Goal: Task Accomplishment & Management: Use online tool/utility

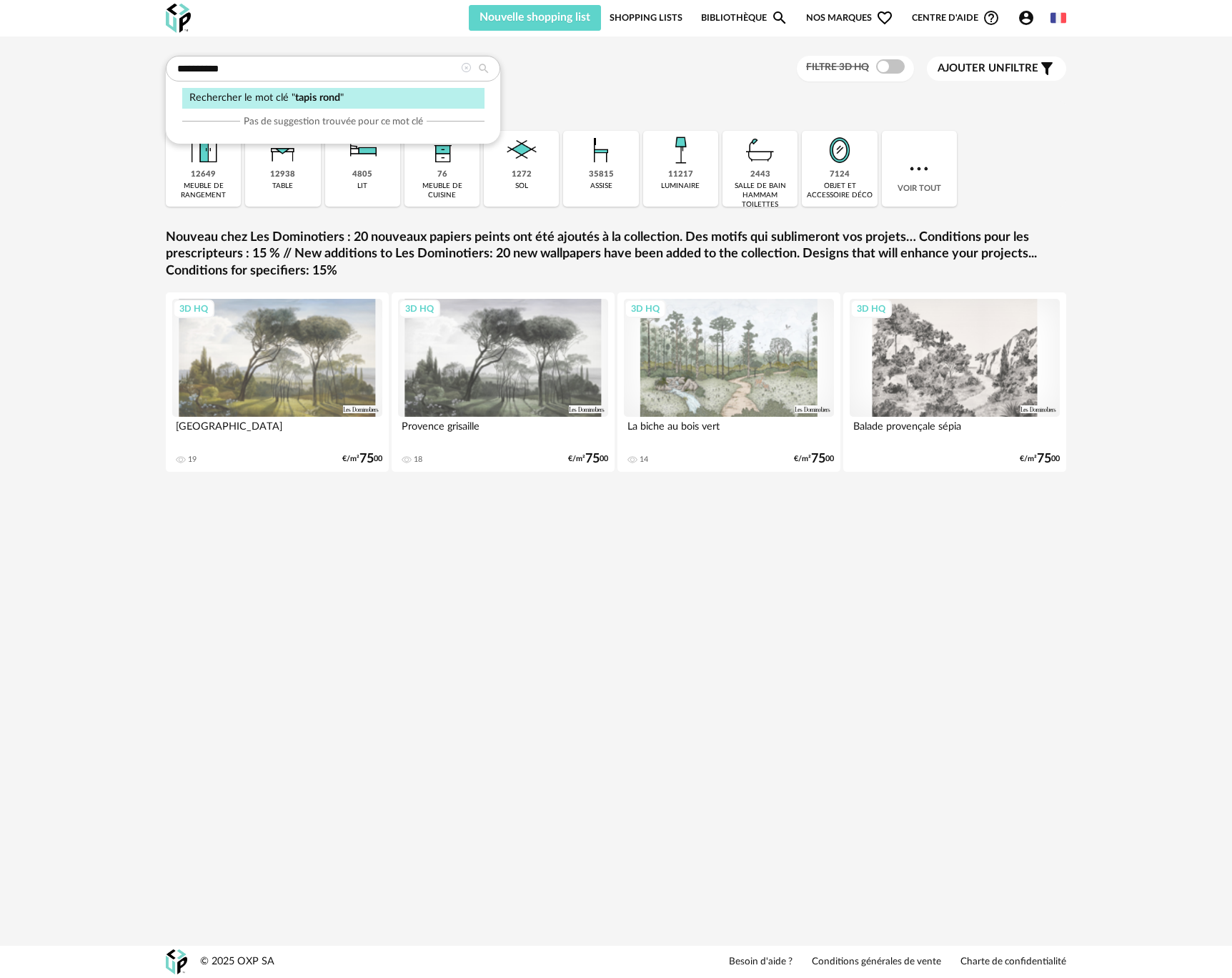
type input "**********"
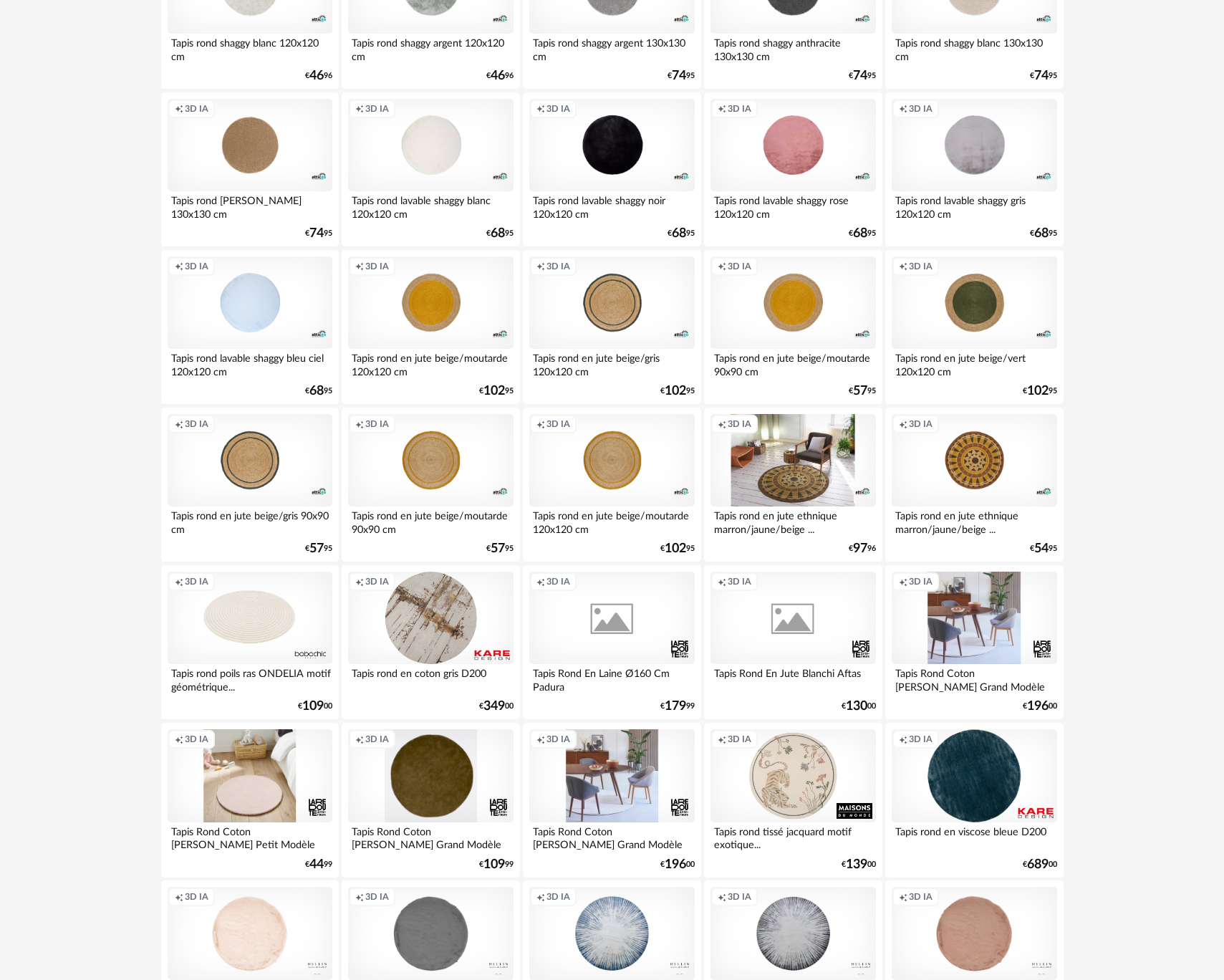
scroll to position [2484, 0]
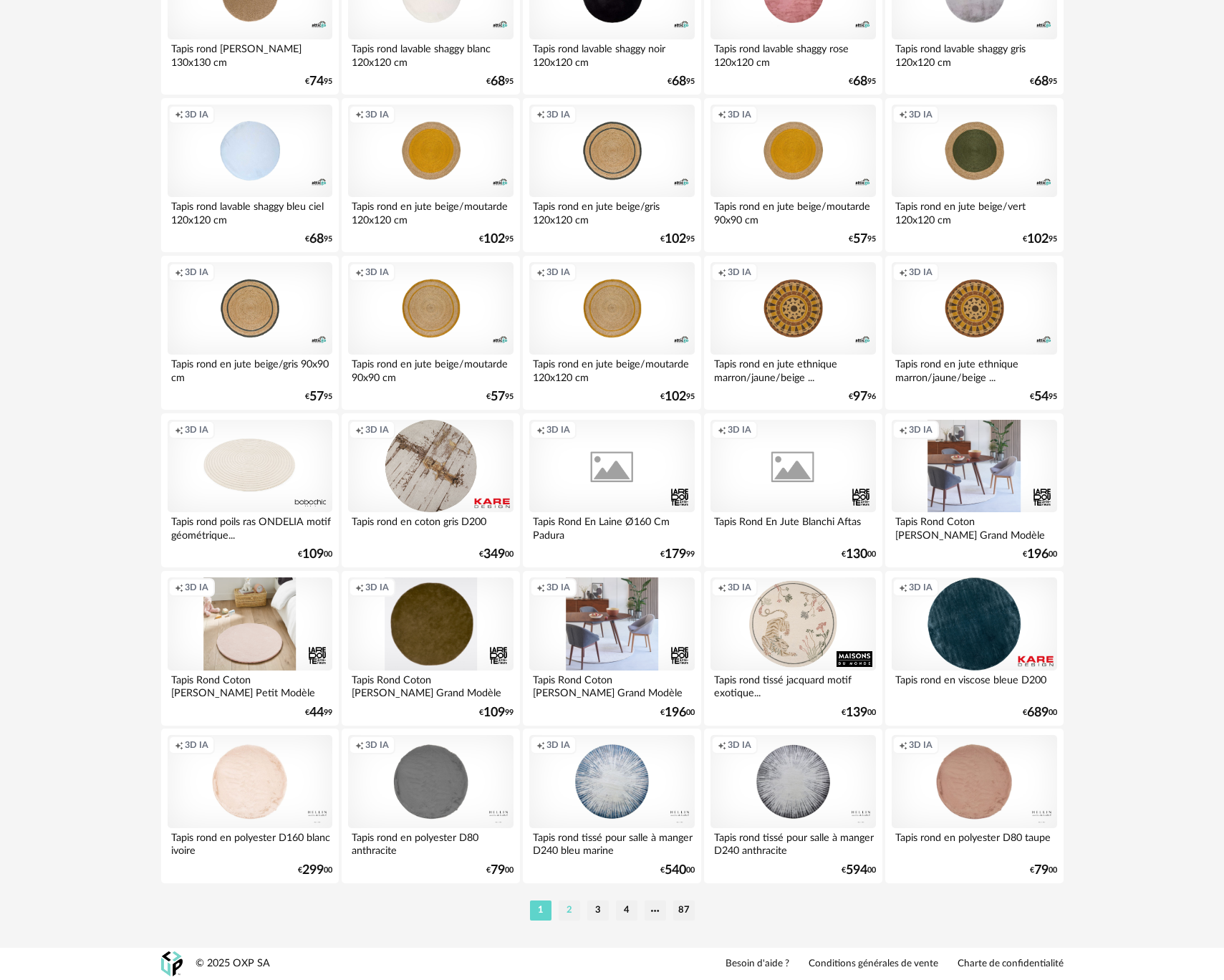
click at [570, 913] on li "2" at bounding box center [570, 911] width 22 height 20
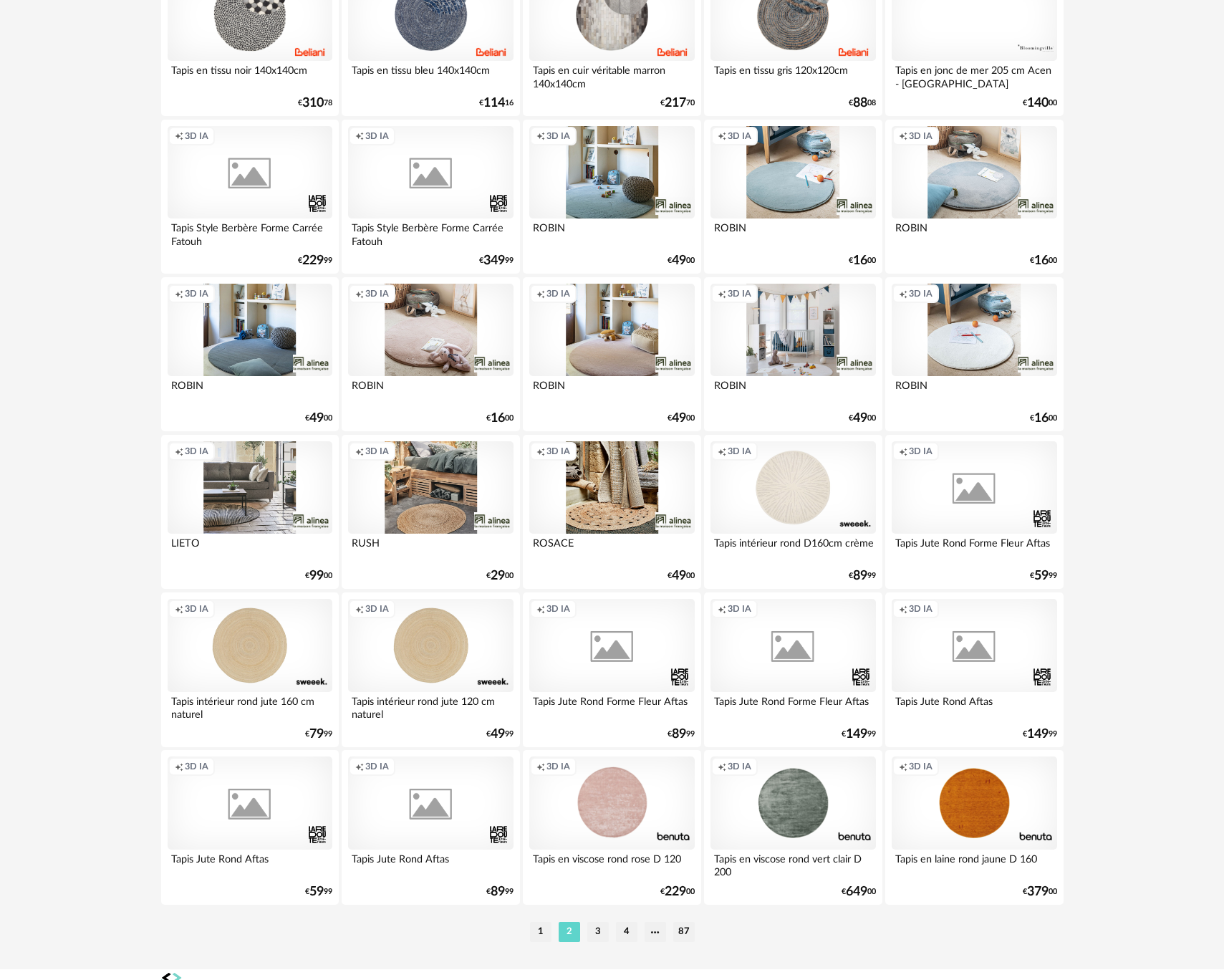
scroll to position [2484, 0]
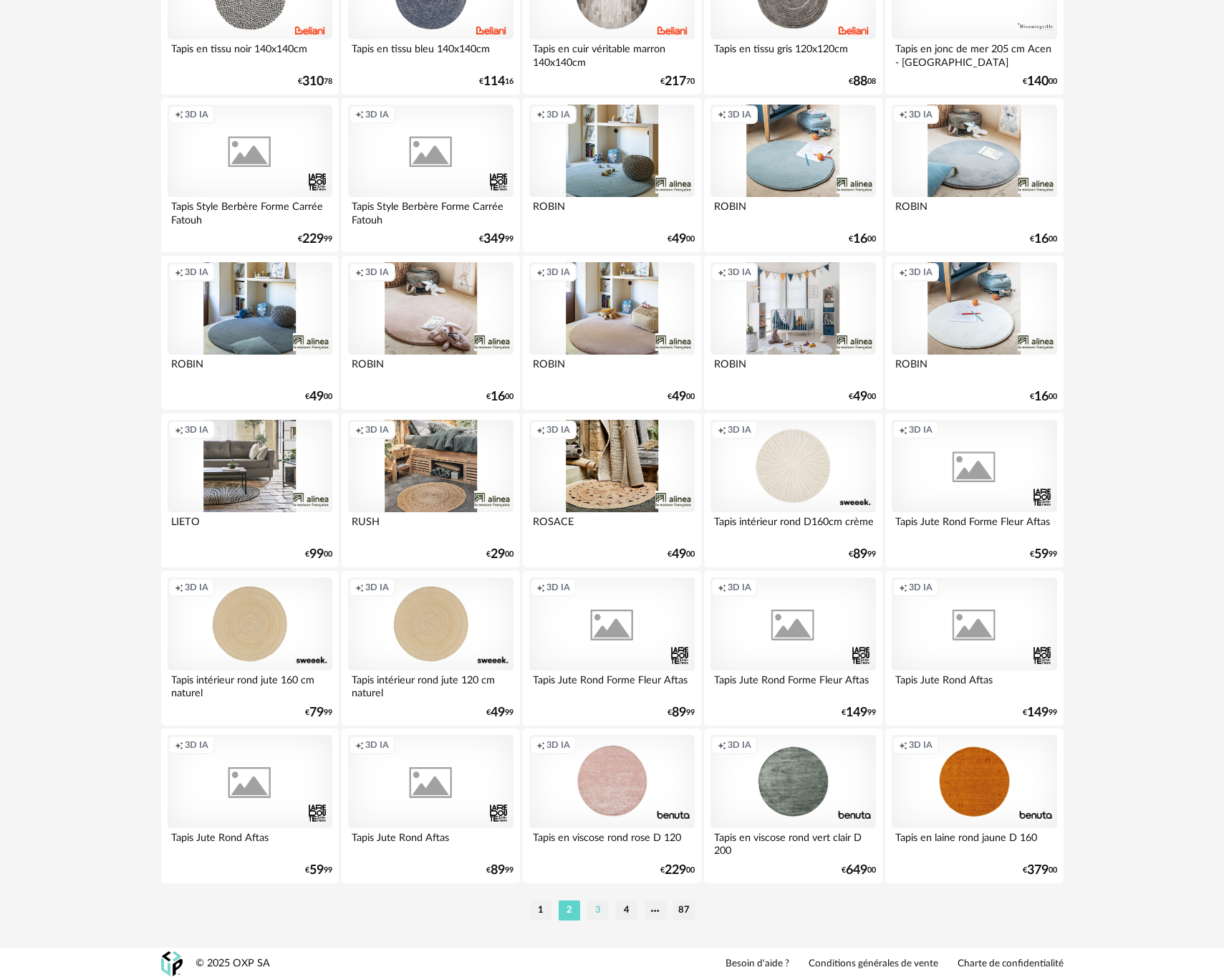
click at [600, 911] on li "3" at bounding box center [598, 911] width 22 height 20
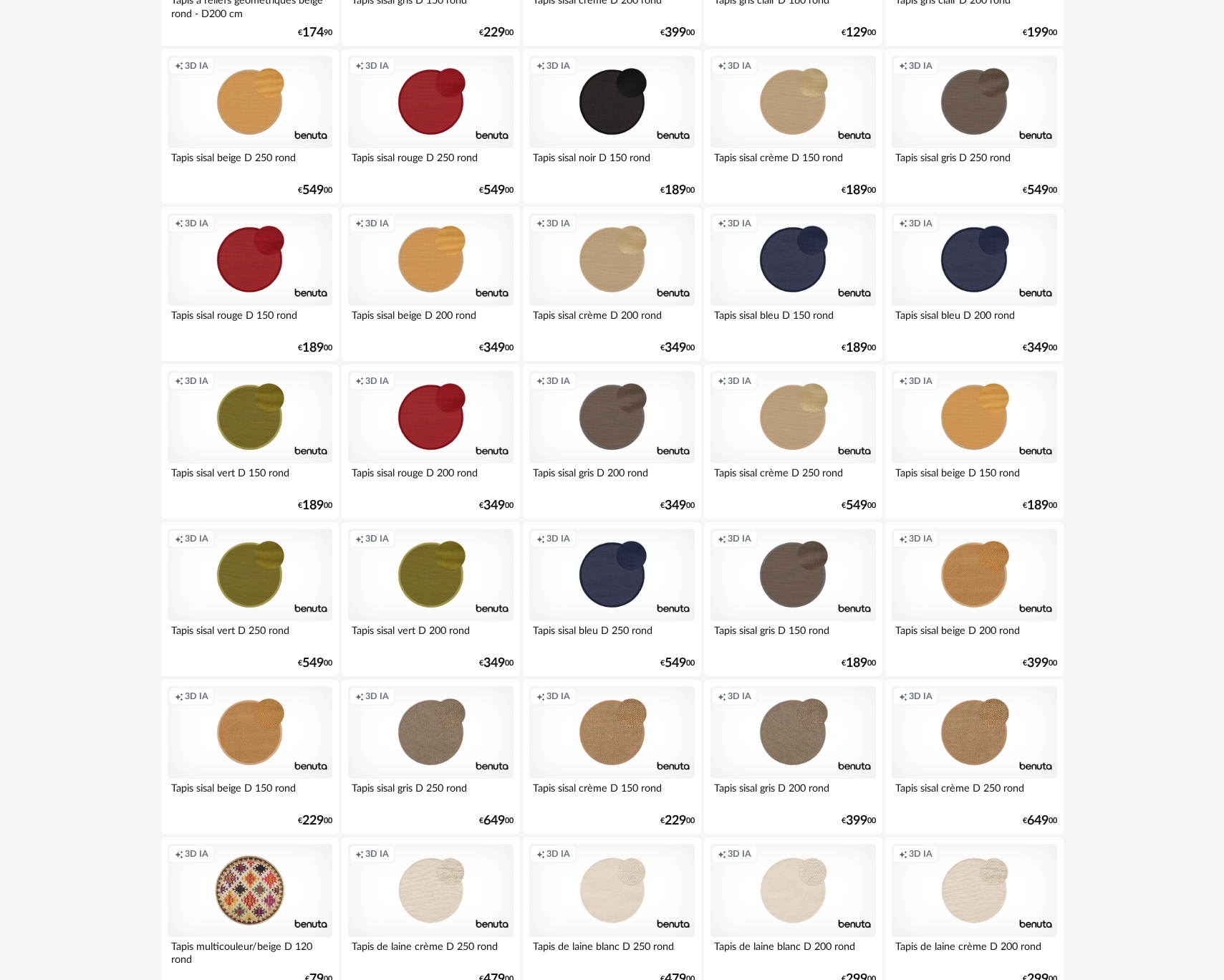
scroll to position [2484, 0]
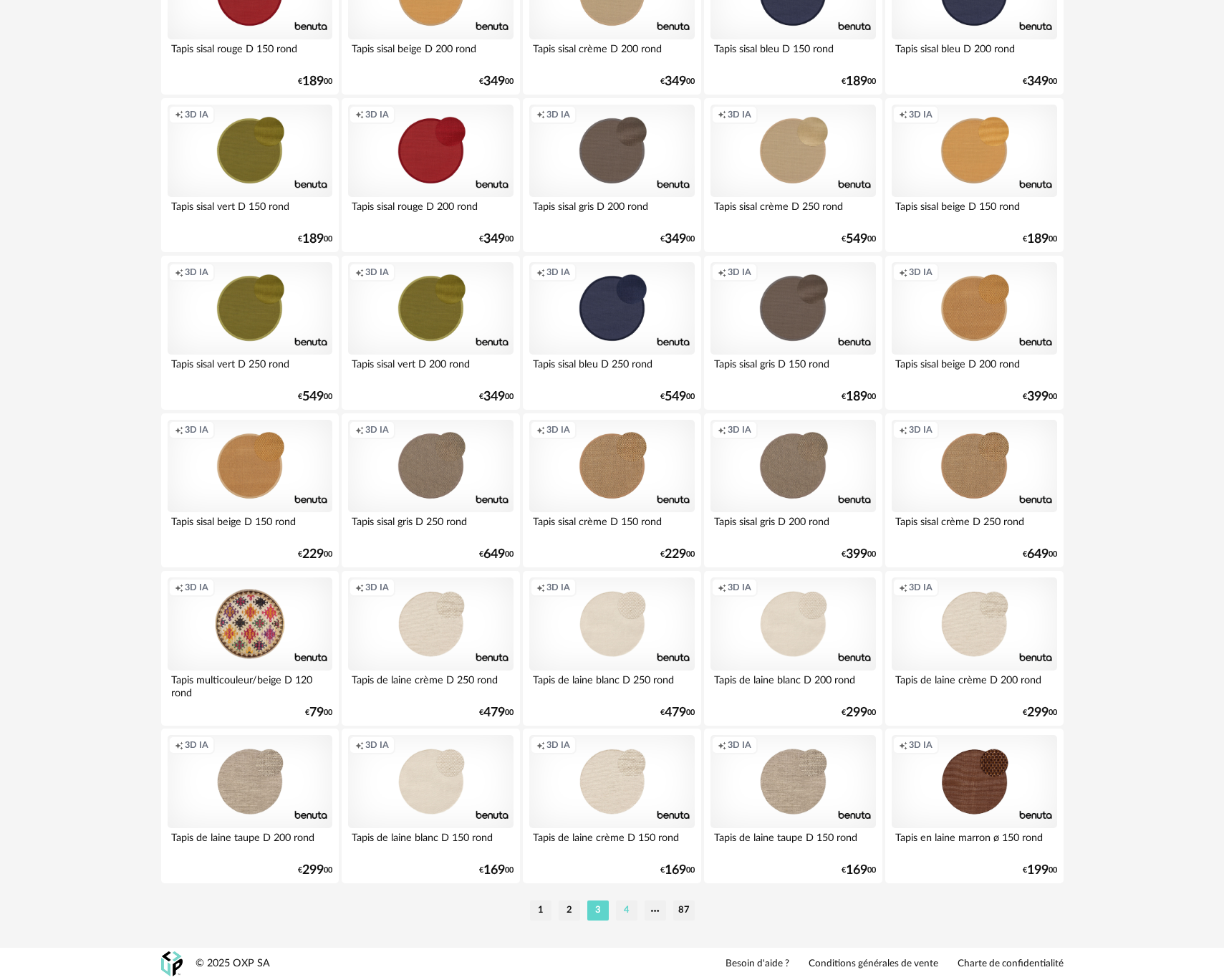
click at [626, 911] on li "4" at bounding box center [627, 911] width 22 height 20
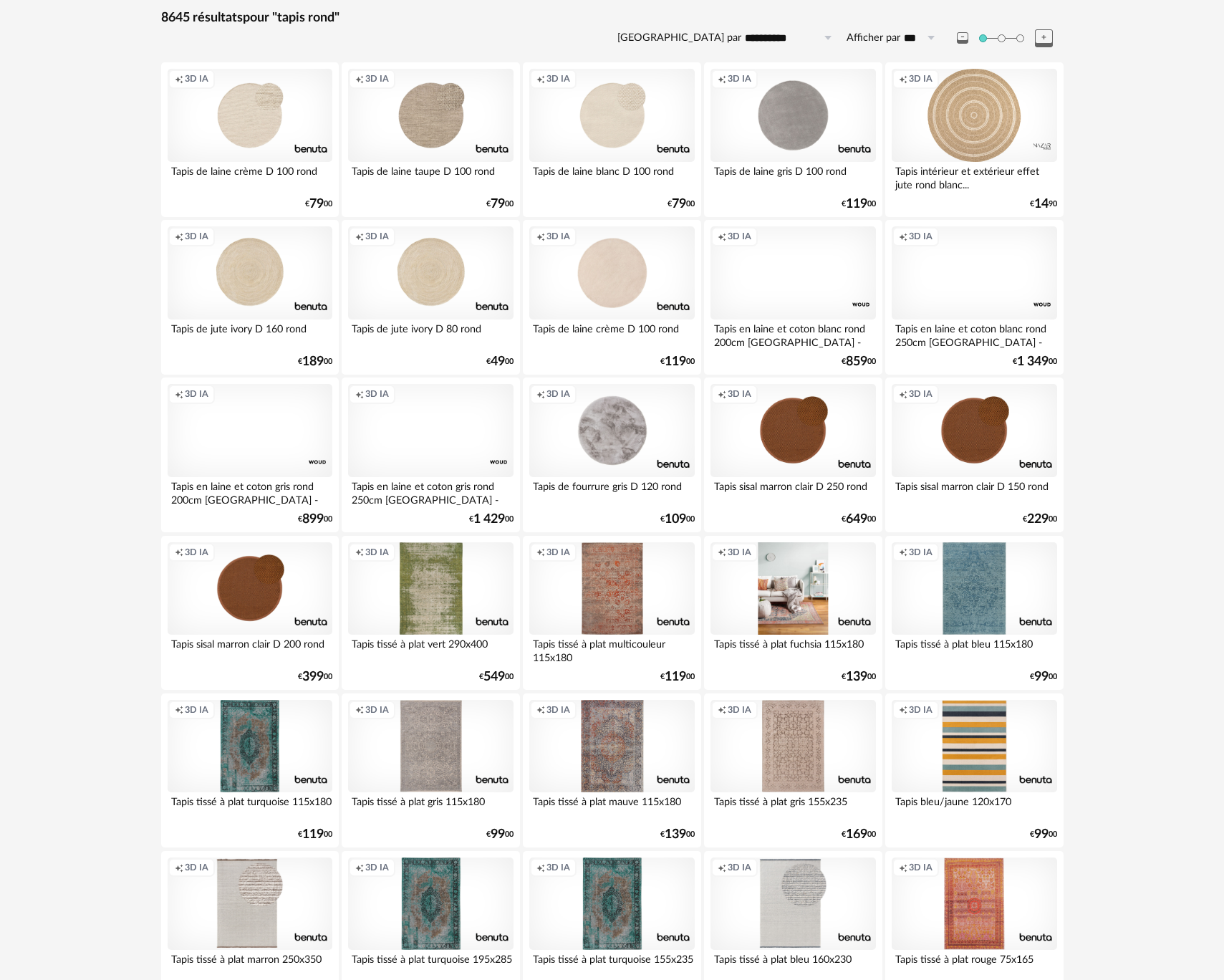
scroll to position [224, 0]
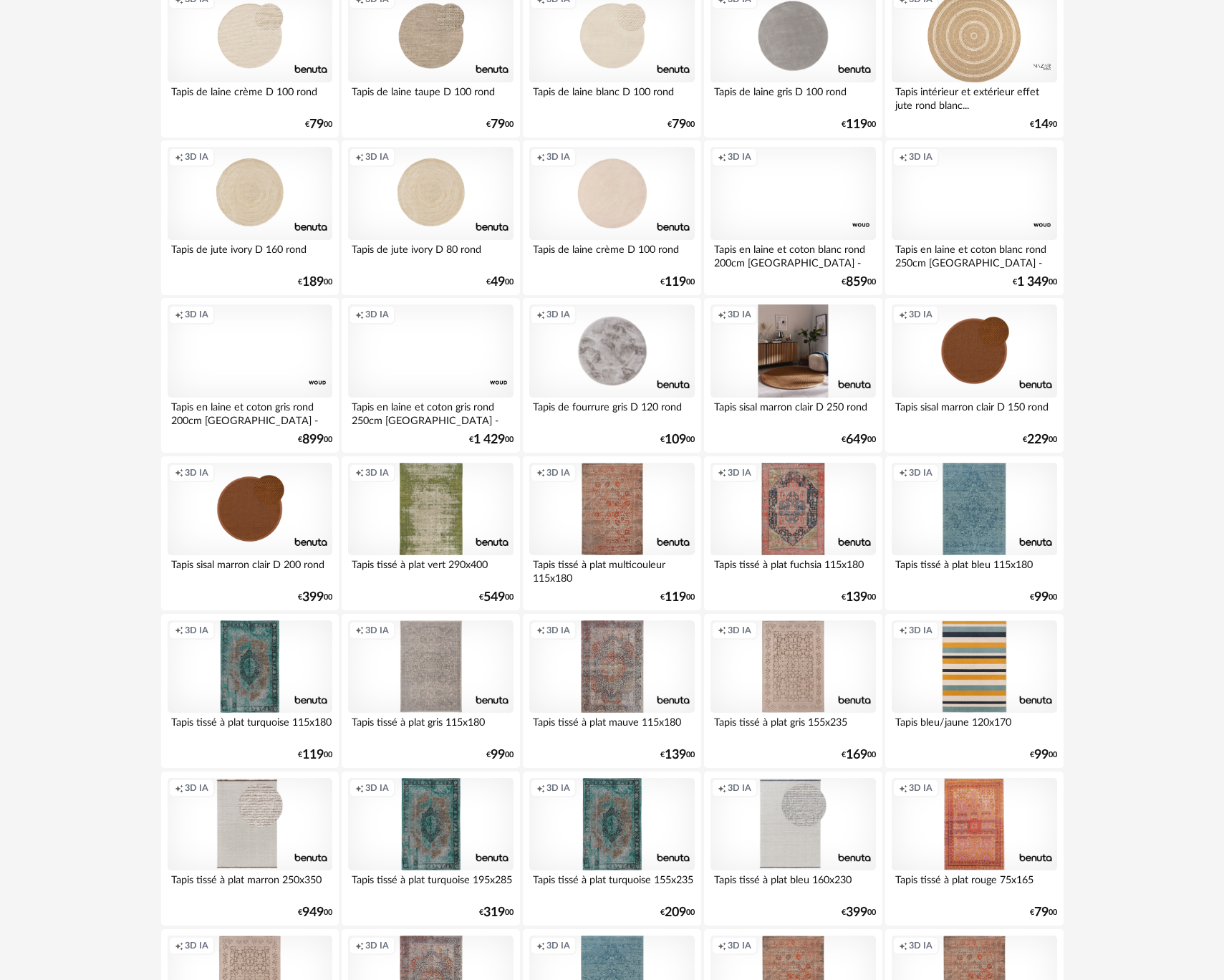
click at [795, 368] on div "Creation icon 3D IA" at bounding box center [792, 351] width 164 height 93
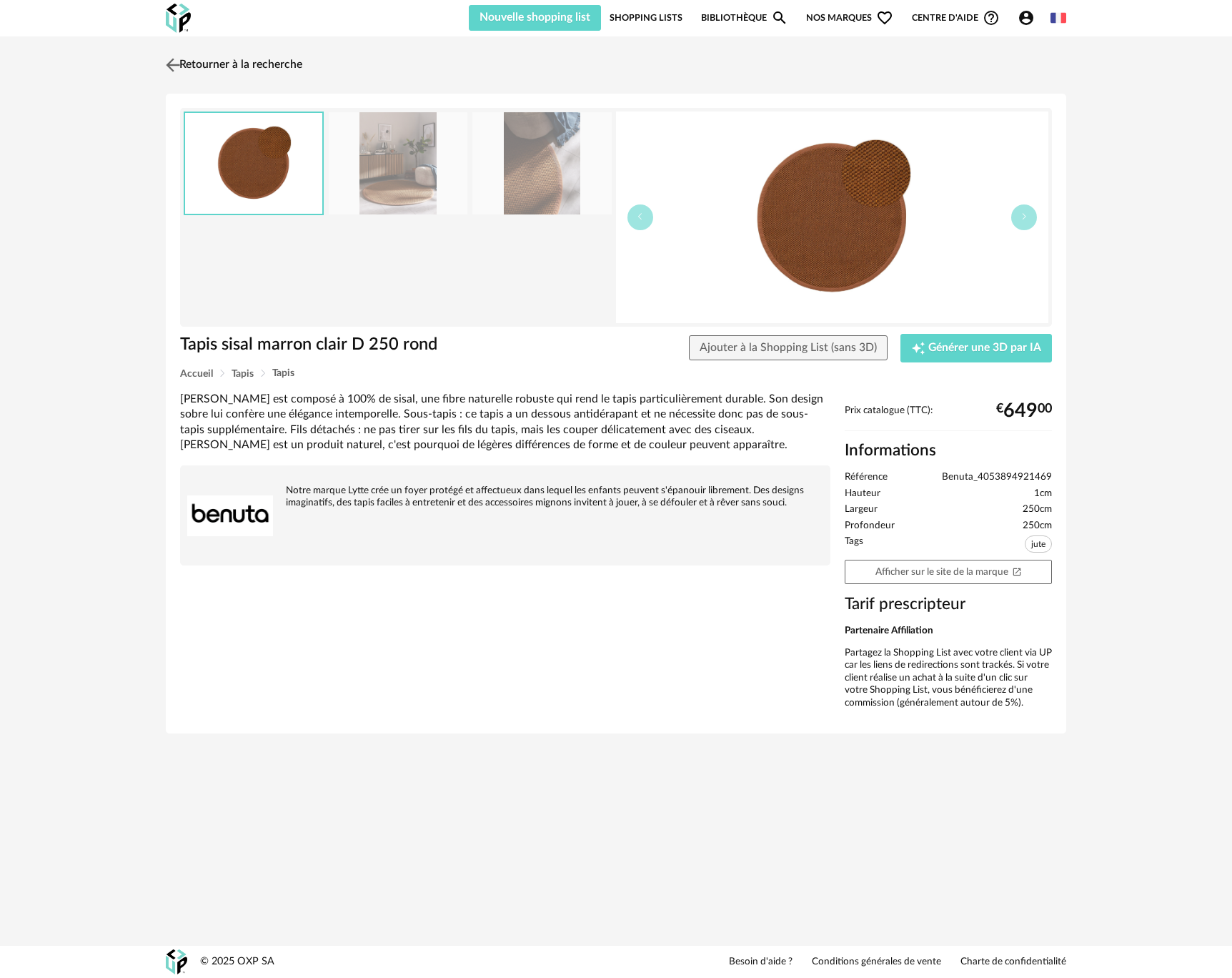
click at [172, 61] on img at bounding box center [173, 65] width 21 height 21
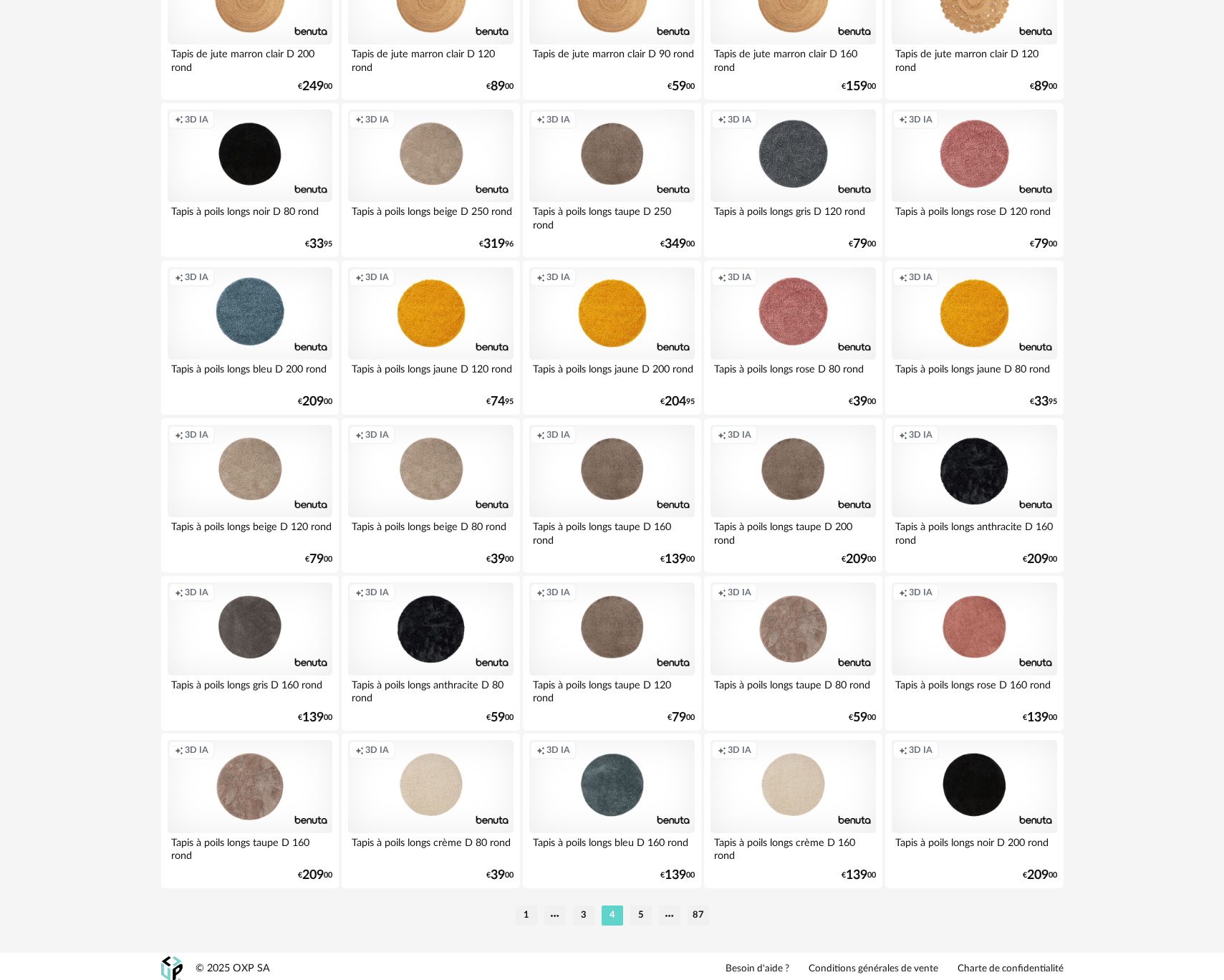
scroll to position [2484, 0]
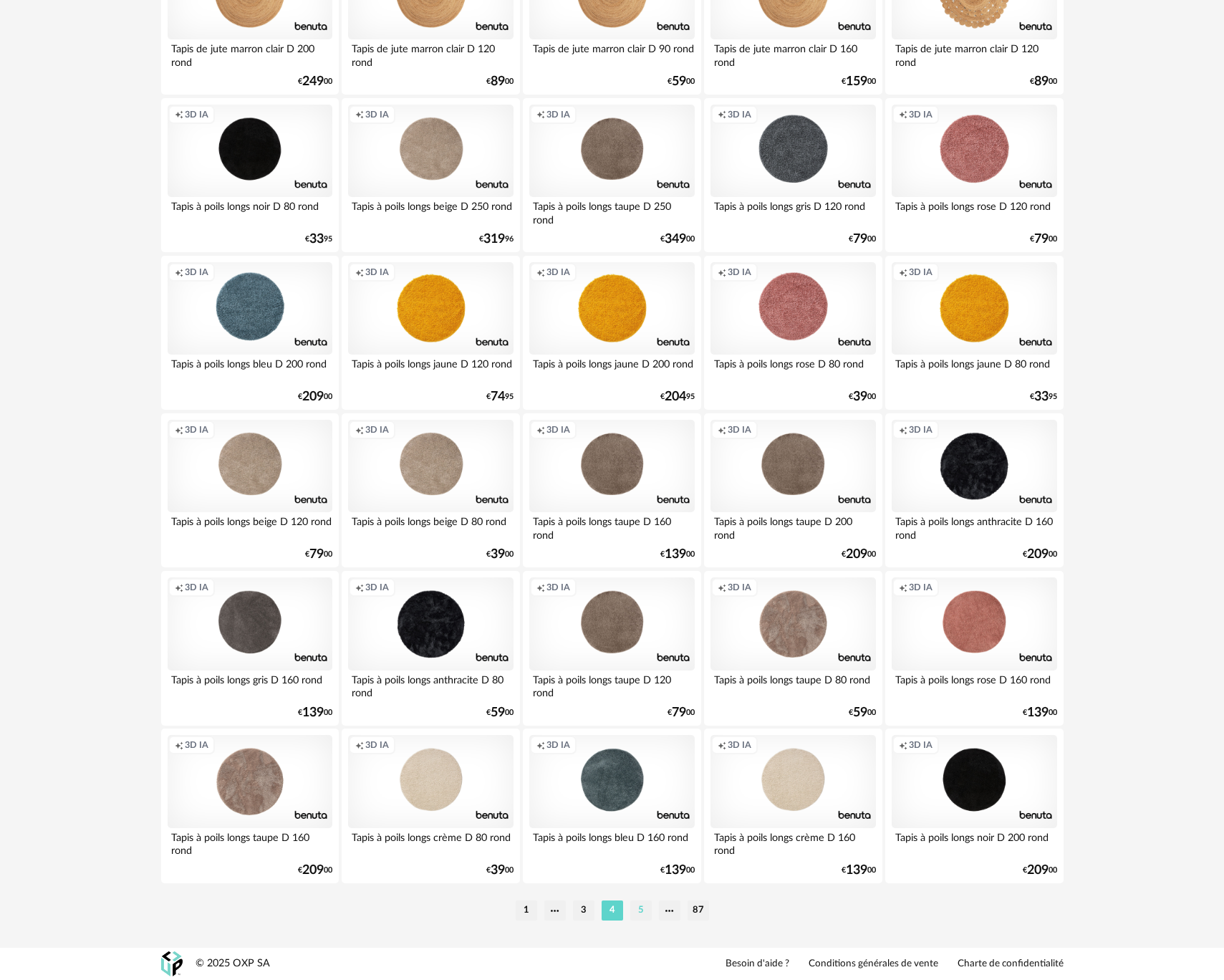
click at [642, 908] on li "5" at bounding box center [641, 911] width 22 height 20
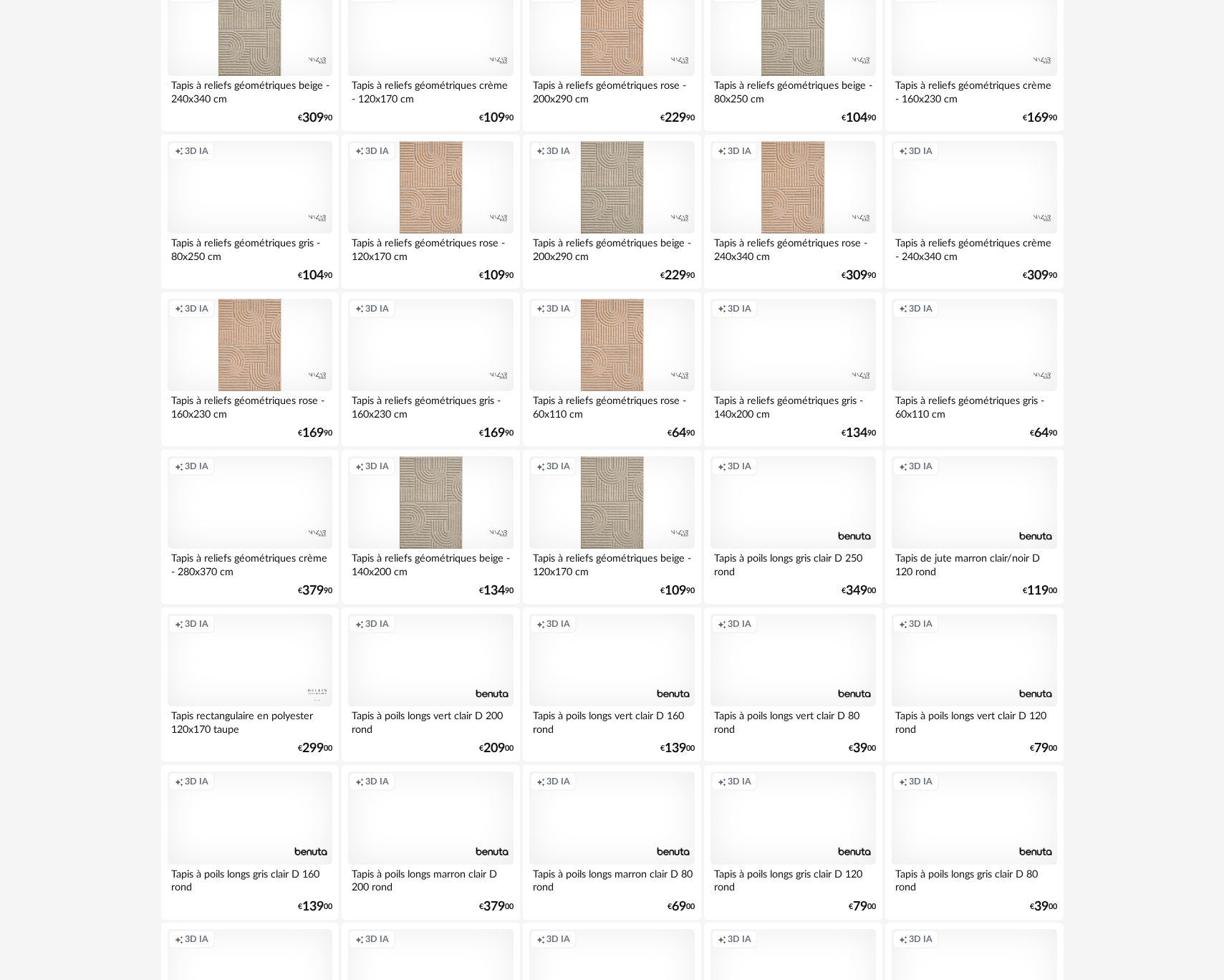
scroll to position [2484, 0]
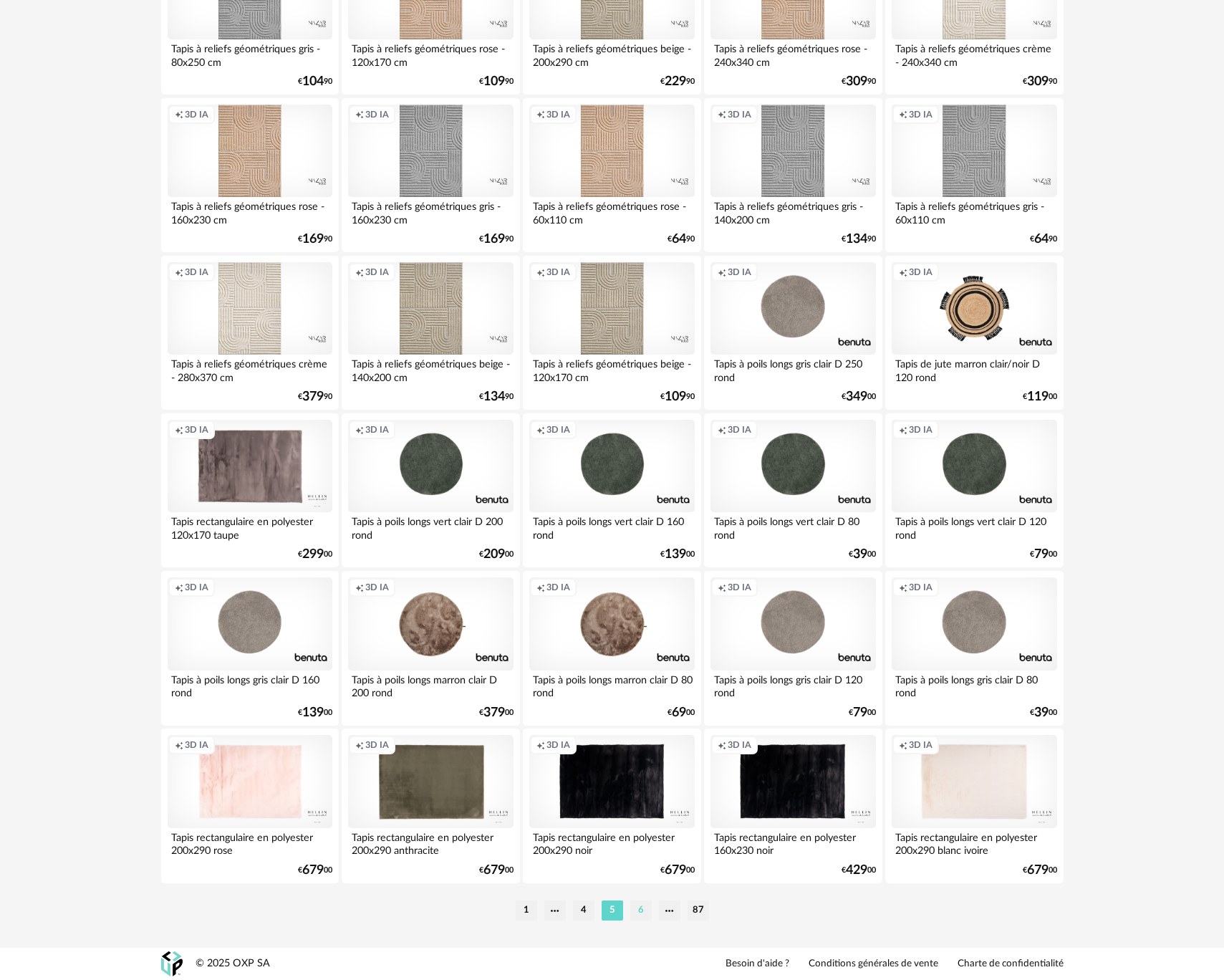
click at [642, 911] on li "6" at bounding box center [641, 911] width 22 height 20
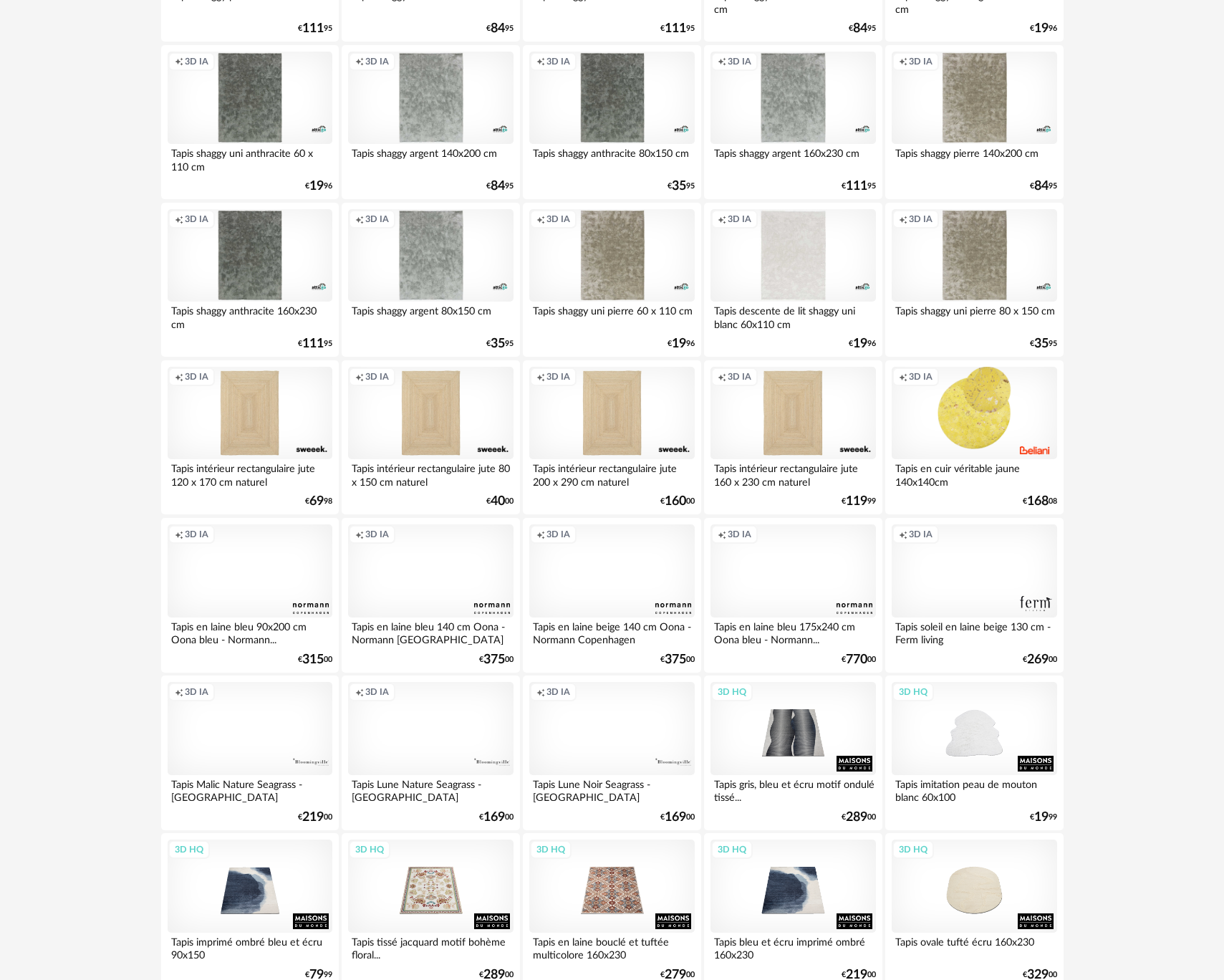
scroll to position [936, 0]
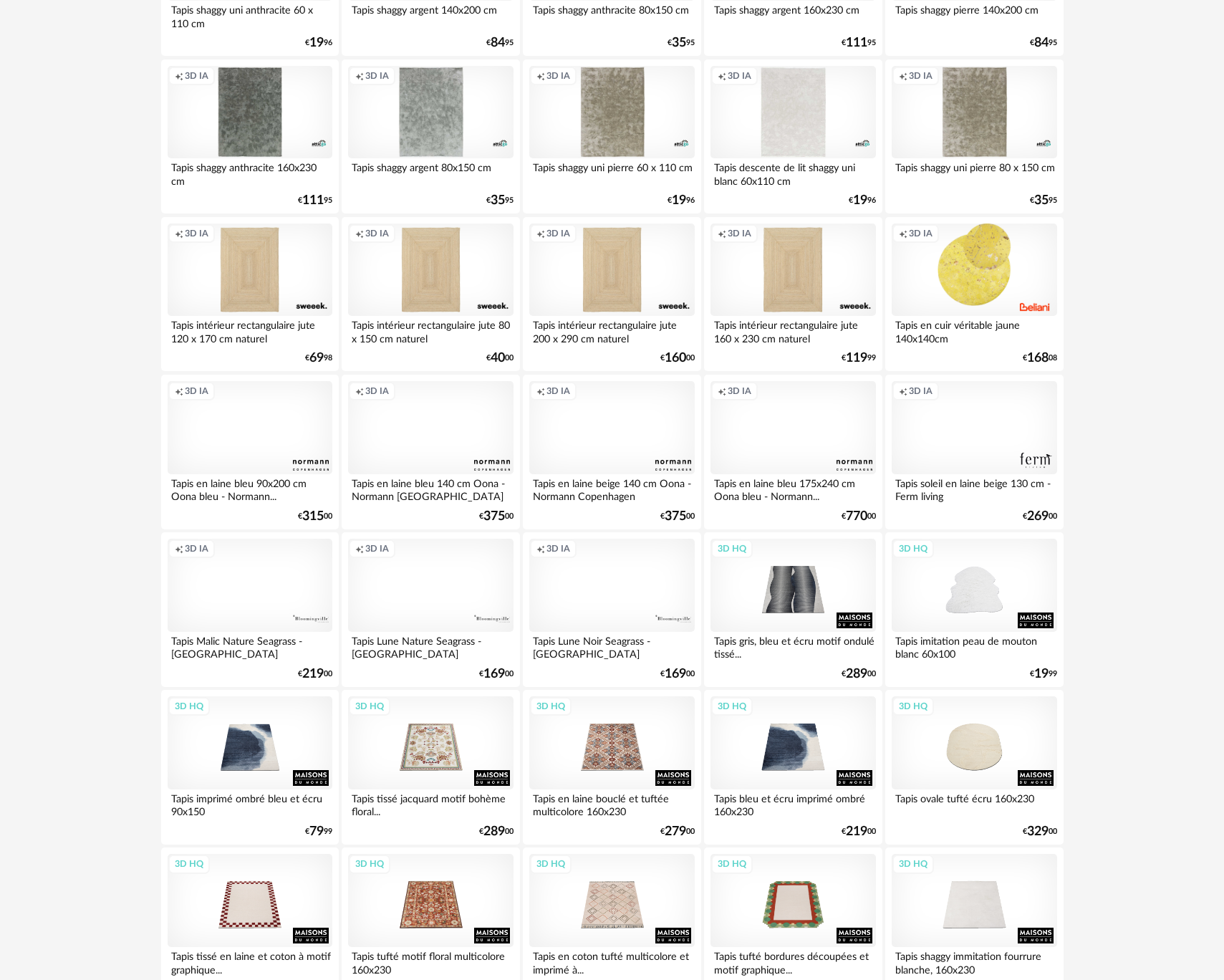
click at [266, 602] on div "Creation icon 3D IA" at bounding box center [249, 585] width 164 height 93
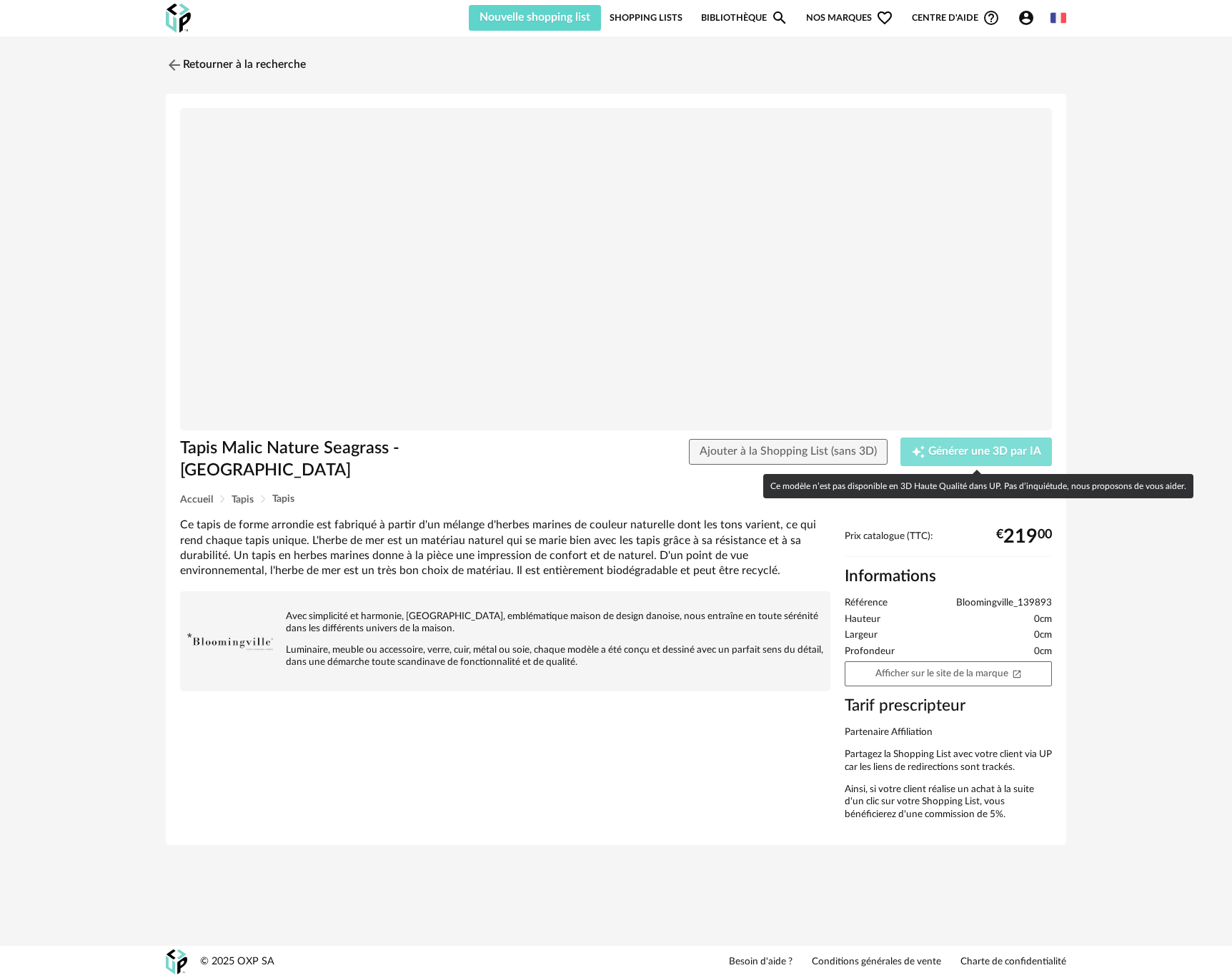
click at [951, 452] on span "Générer une 3D par IA" at bounding box center [984, 452] width 113 height 12
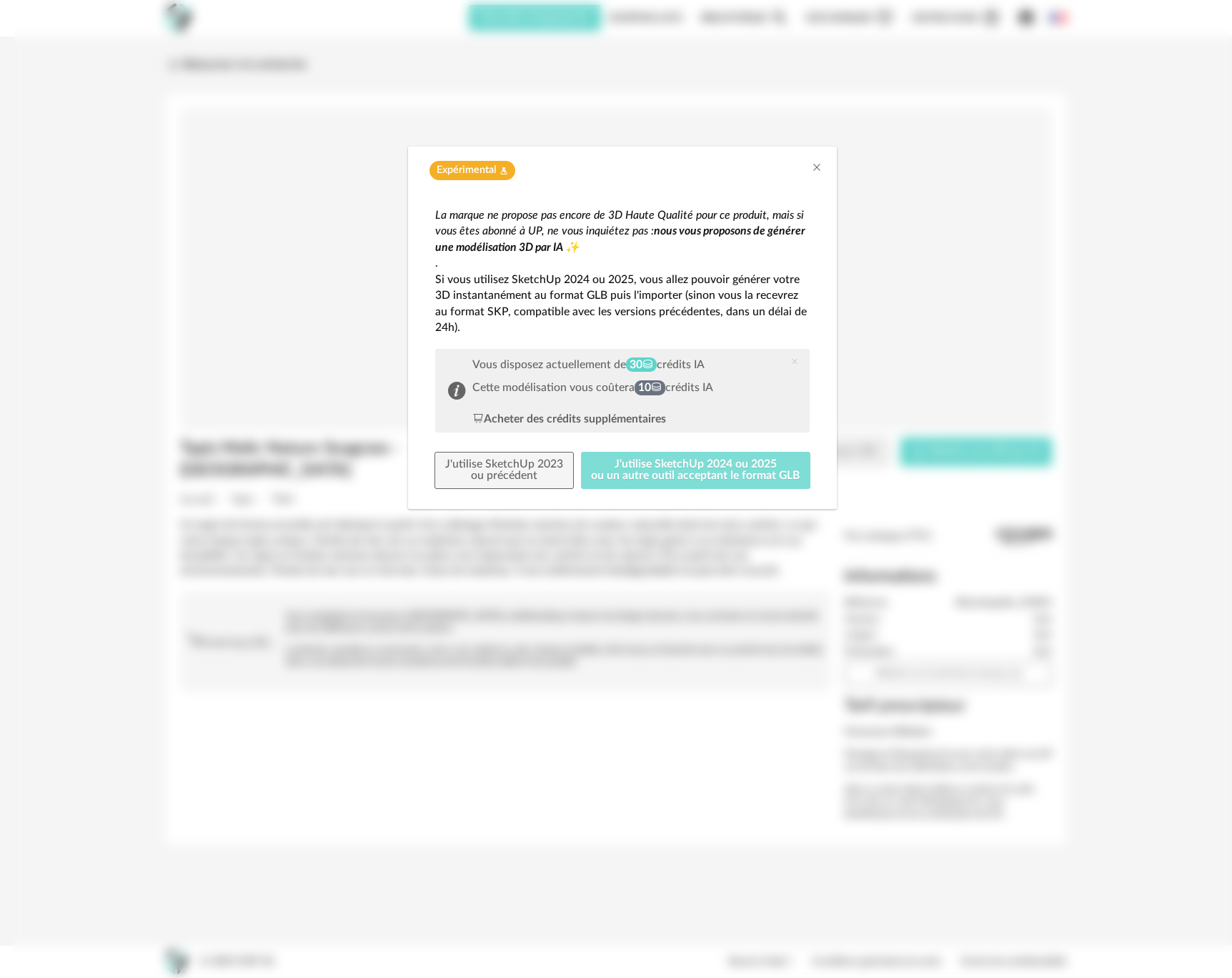
click at [636, 468] on button "J'utilise SketchUp 2024 ou 2025 ou un autre outil acceptant le format GLB" at bounding box center [696, 470] width 230 height 37
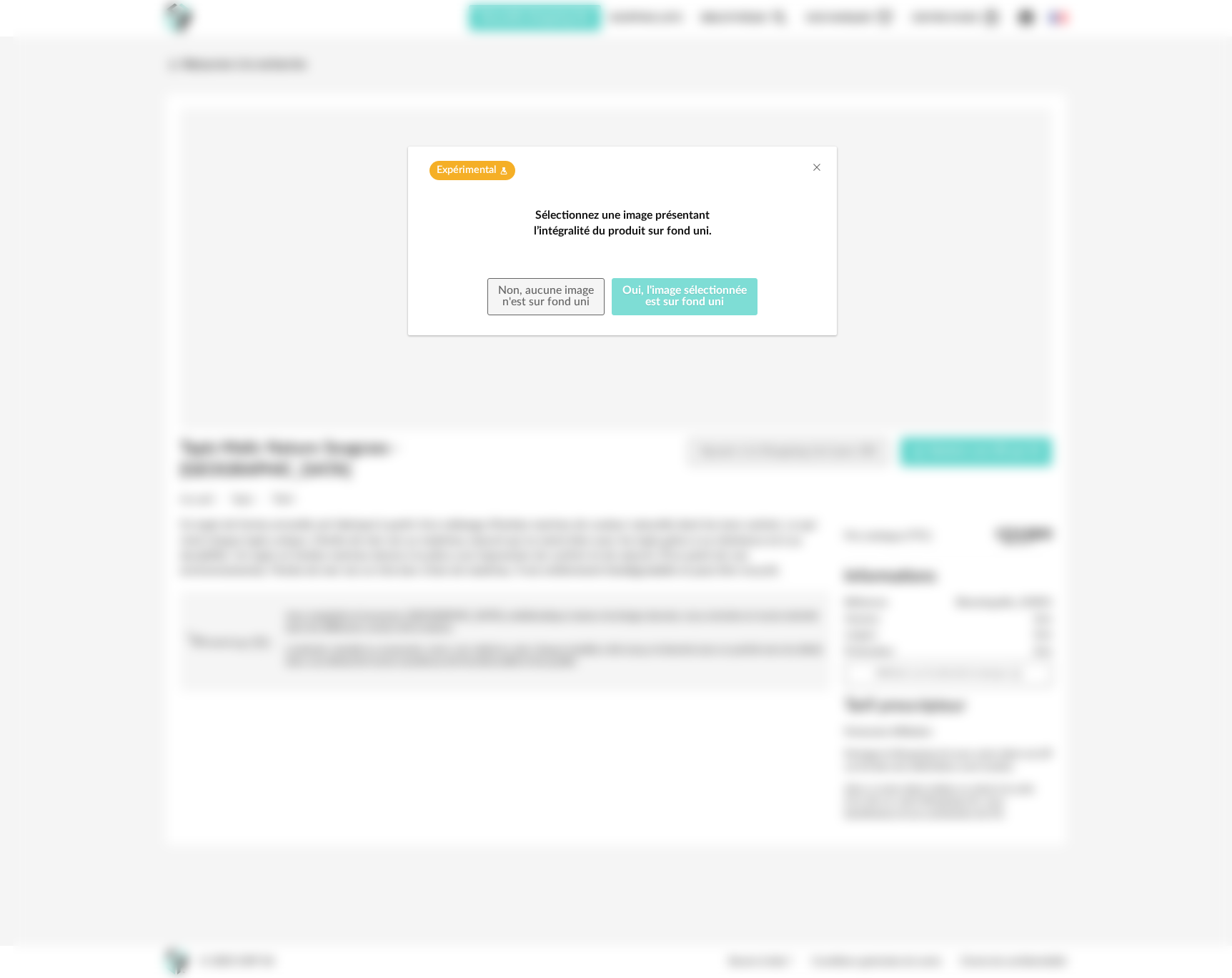
click at [652, 315] on button "Oui, l'image sélectionnée est sur fond uni" at bounding box center [685, 297] width 146 height 37
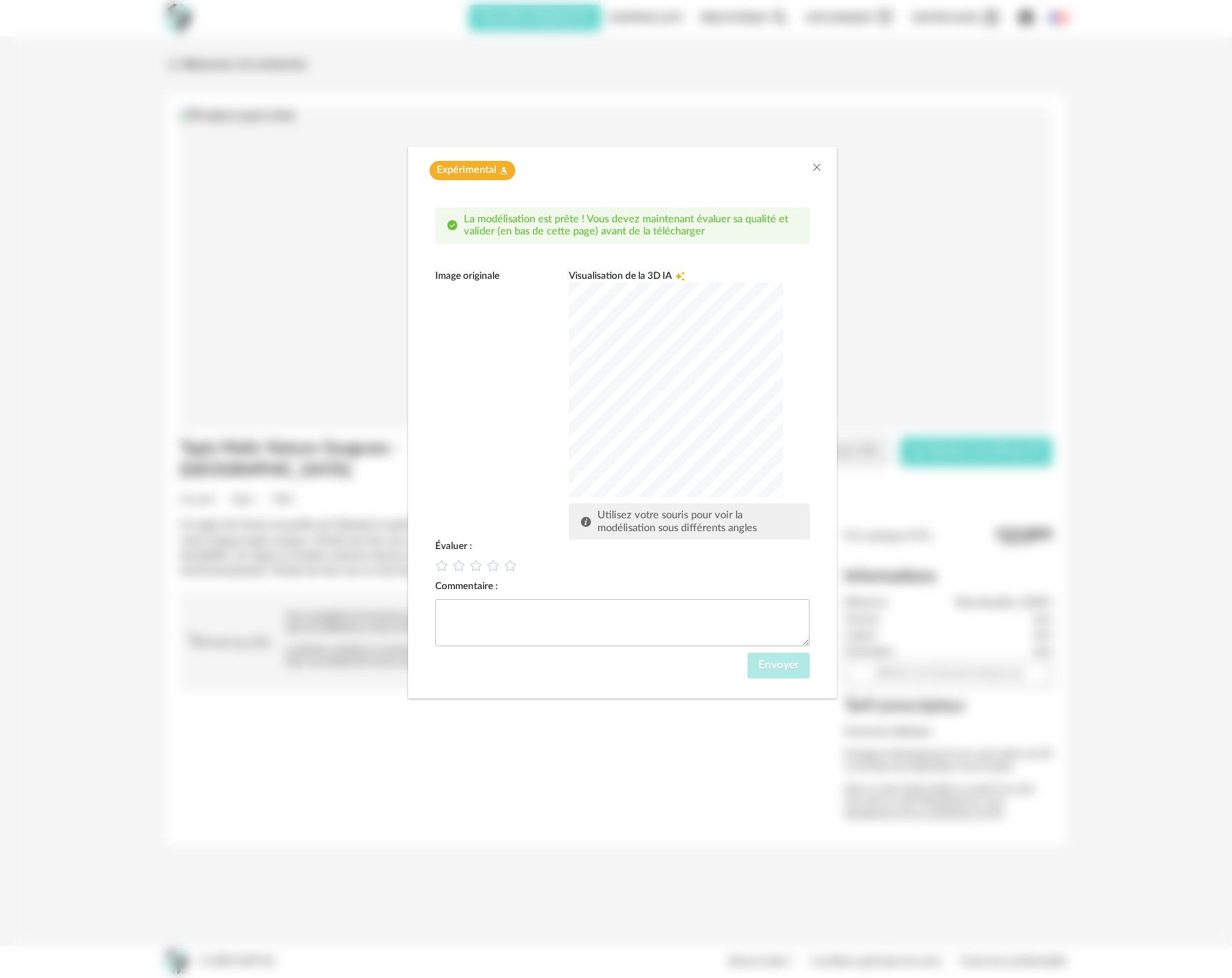
click at [667, 389] on div "dialog" at bounding box center [676, 389] width 215 height 215
click at [588, 627] on textarea "dialog" at bounding box center [623, 622] width 375 height 47
click at [510, 567] on icon "dialog" at bounding box center [510, 565] width 15 height 15
click at [770, 669] on span "Envoyer" at bounding box center [779, 665] width 40 height 12
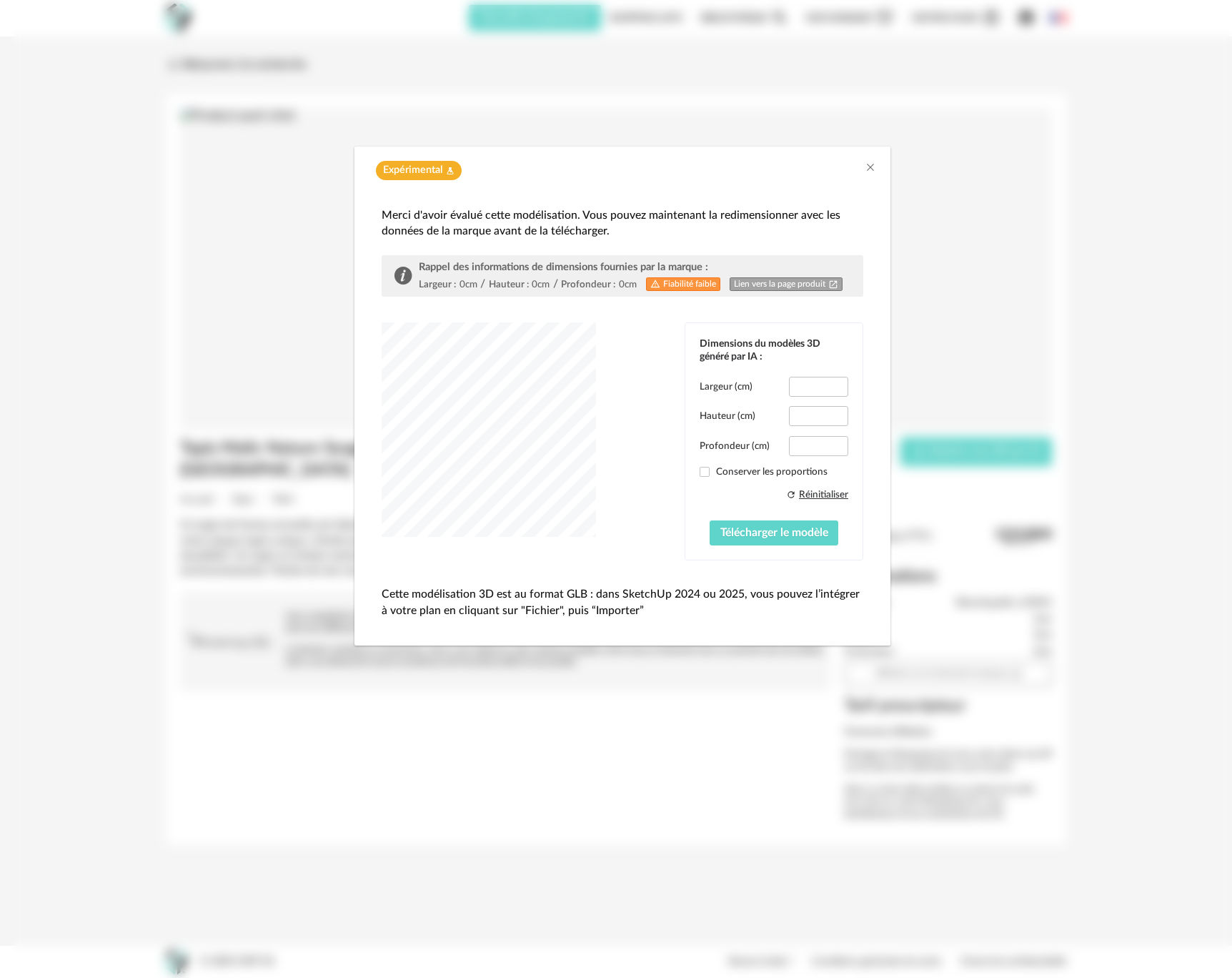
click at [724, 473] on label "Conserver les proportions" at bounding box center [773, 472] width 148 height 13
click at [742, 536] on span "Télécharger le modèle" at bounding box center [774, 533] width 108 height 12
